Goal: Browse casually: Explore the website without a specific task or goal

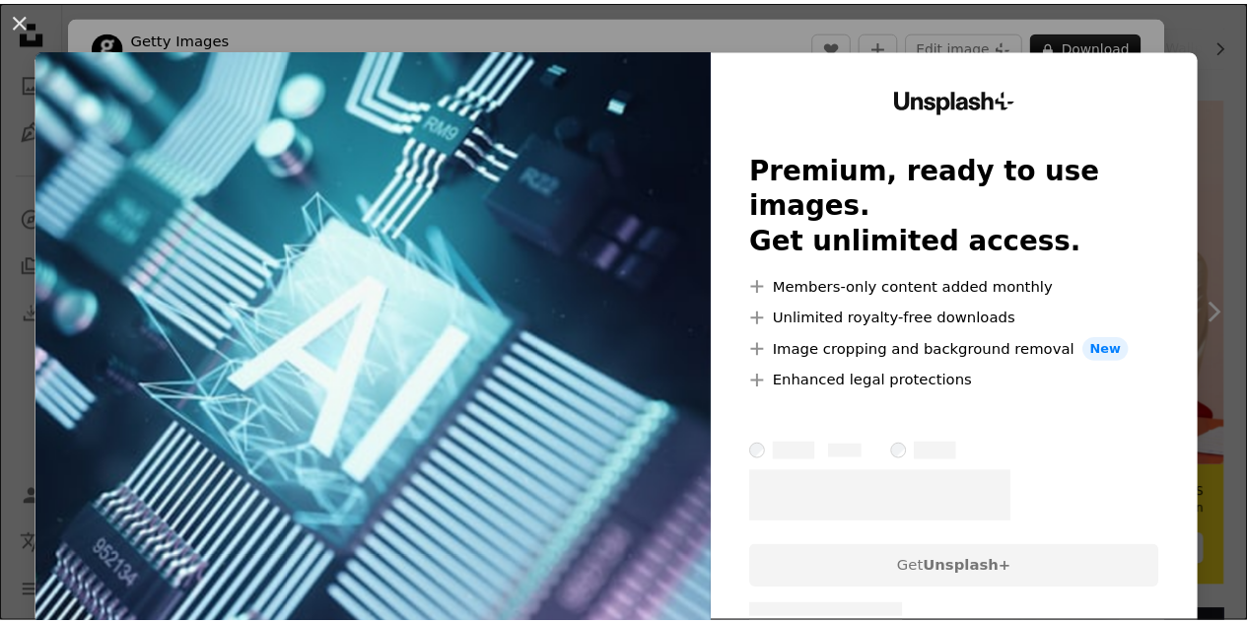
scroll to position [1281, 0]
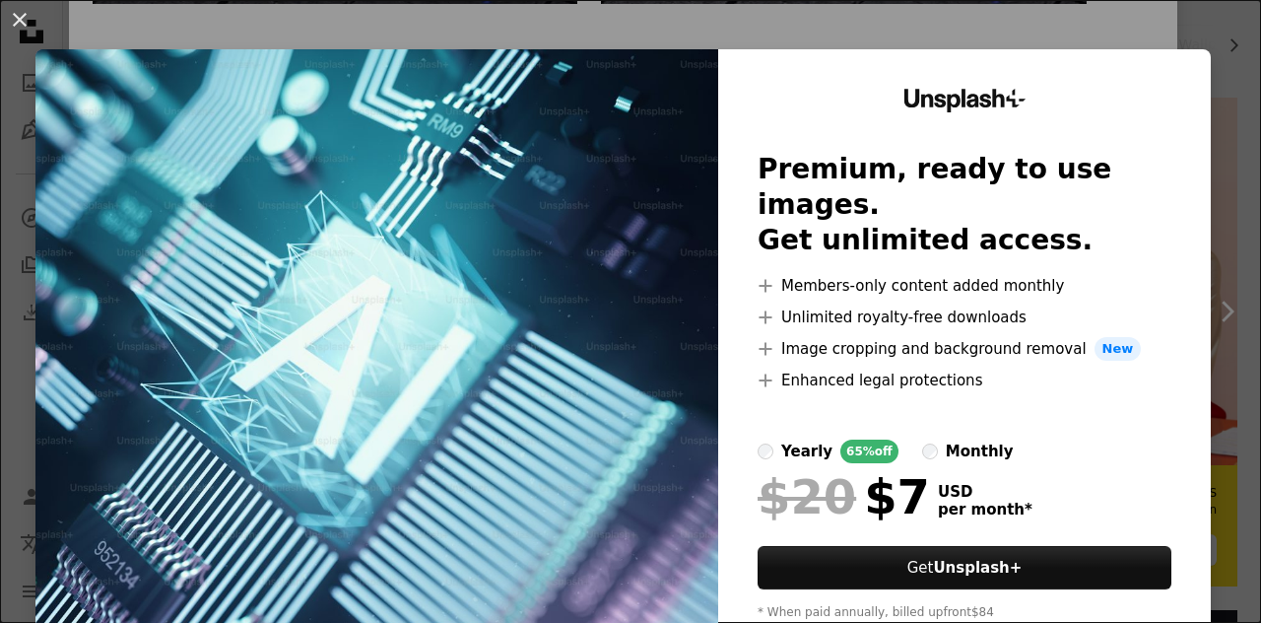
click at [14, 216] on div "An X shape Unsplash+ Premium, ready to use images. Get unlimited access. A plus…" at bounding box center [630, 311] width 1261 height 623
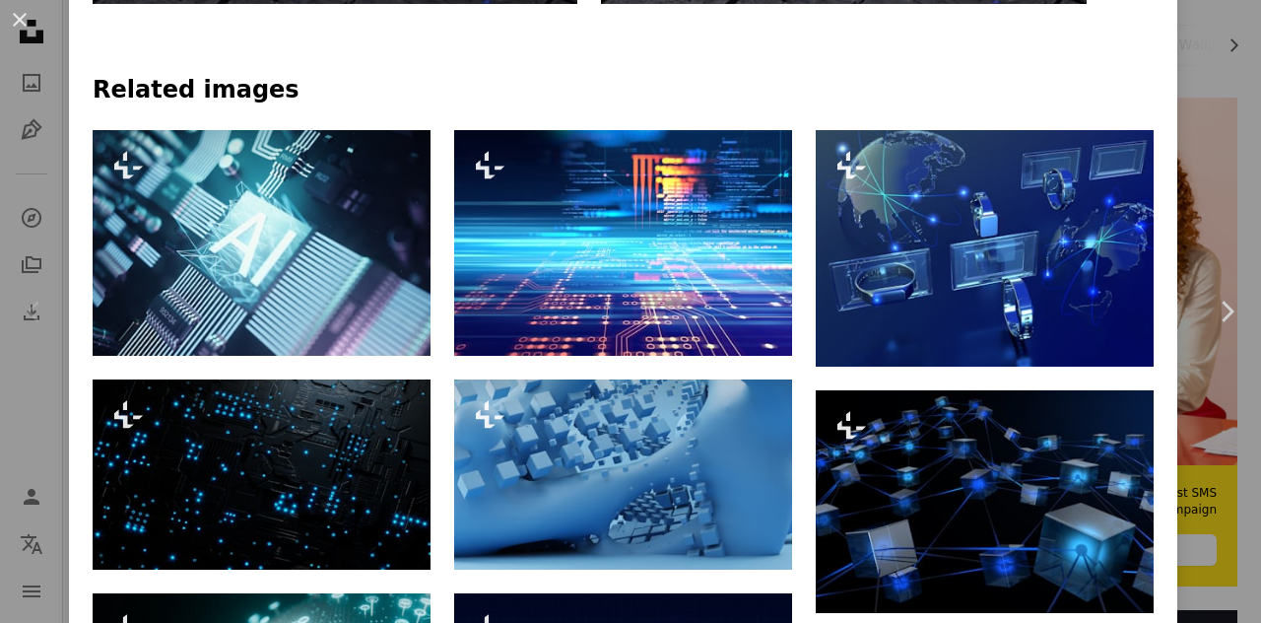
click at [48, 281] on div "Chevron left" at bounding box center [34, 311] width 69 height 189
click at [47, 259] on div "Chevron left" at bounding box center [34, 311] width 69 height 189
click at [35, 205] on div "An X shape Chevron left Chevron right Getty Images For Unsplash+ A heart A plus…" at bounding box center [630, 311] width 1261 height 623
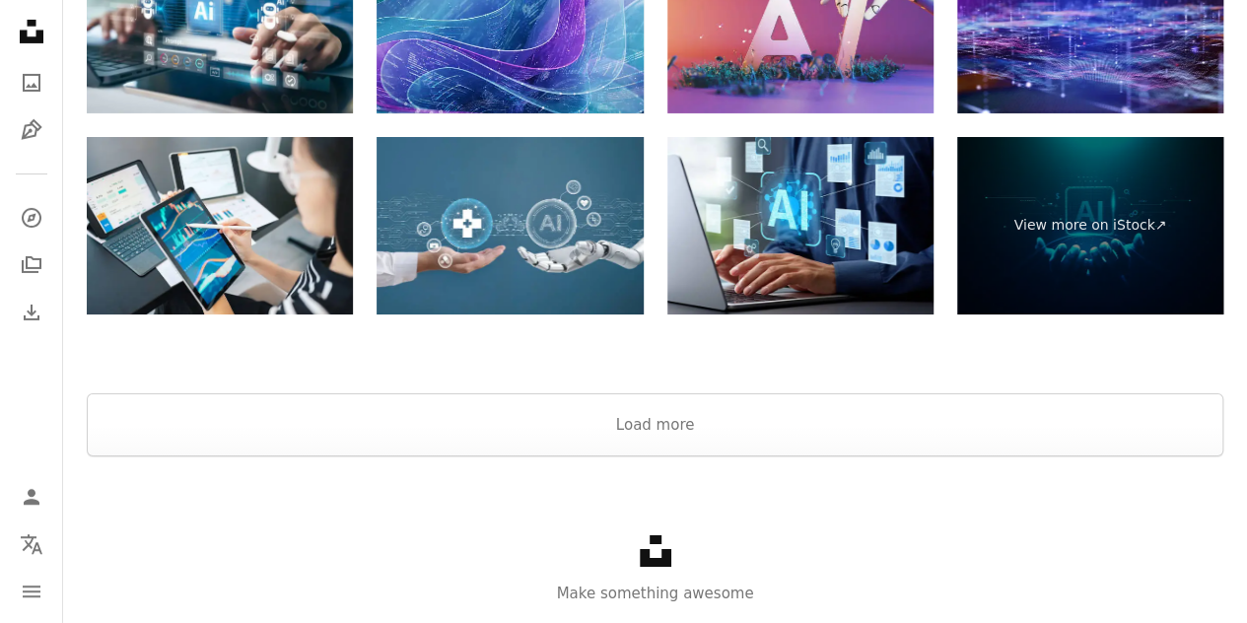
scroll to position [3509, 0]
